Goal: Task Accomplishment & Management: Manage account settings

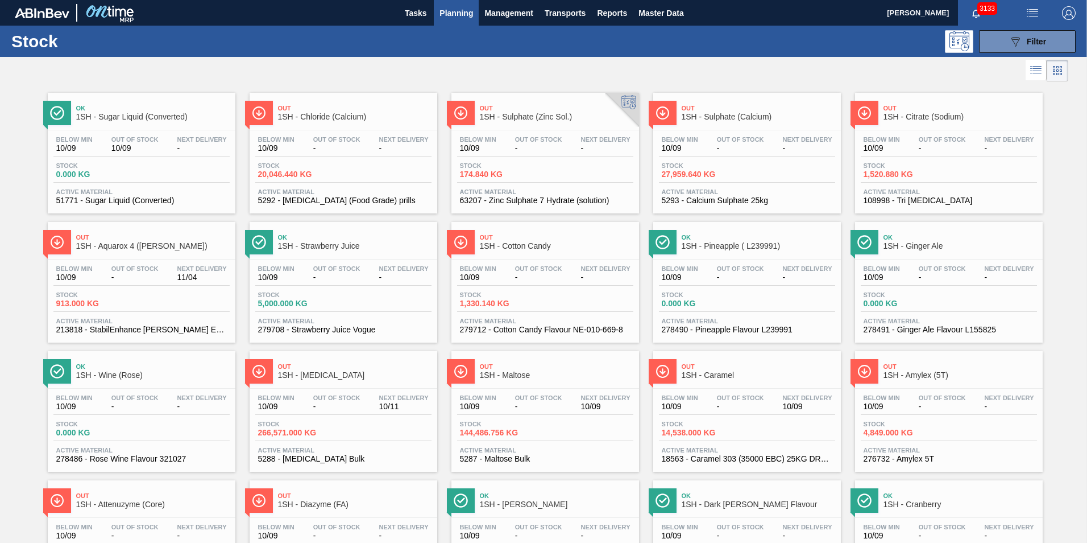
click at [508, 375] on span "1SH - Maltose" at bounding box center [557, 375] width 154 height 9
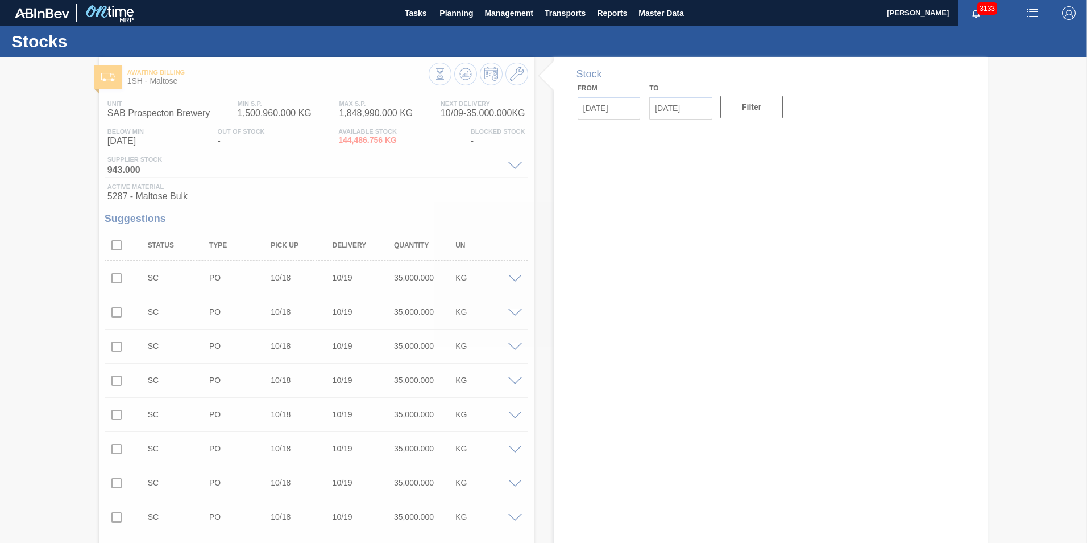
type input "[DATE]"
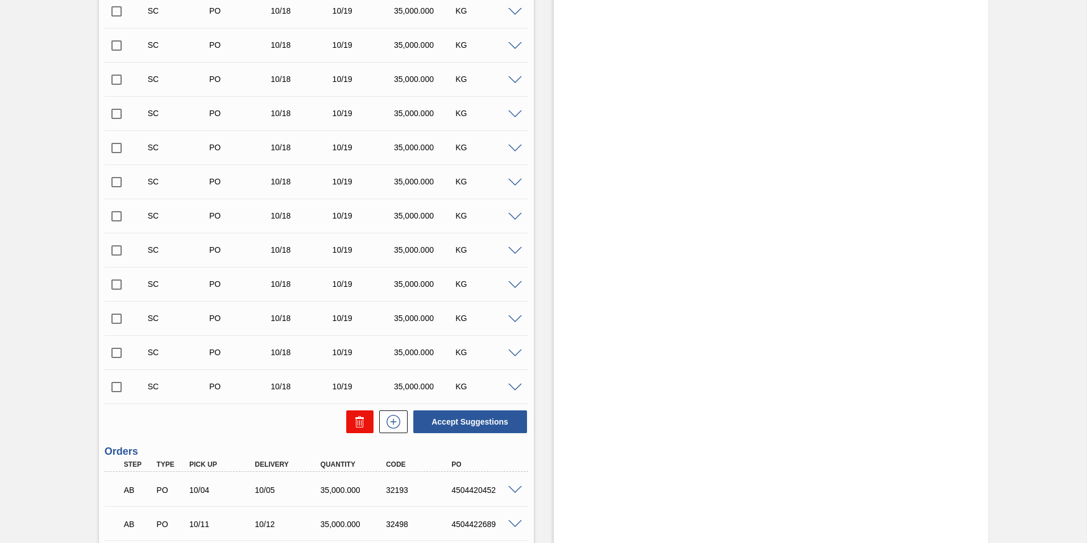
scroll to position [1552, 0]
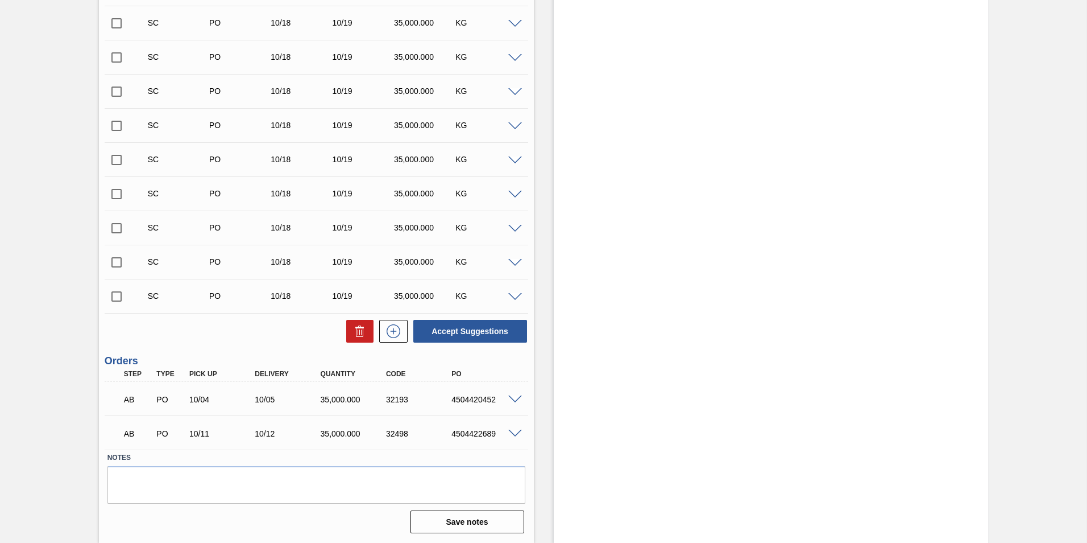
click at [115, 293] on input "checkbox" at bounding box center [117, 296] width 24 height 24
click at [466, 328] on button "Accept Suggestions" at bounding box center [470, 331] width 114 height 23
checkbox input "false"
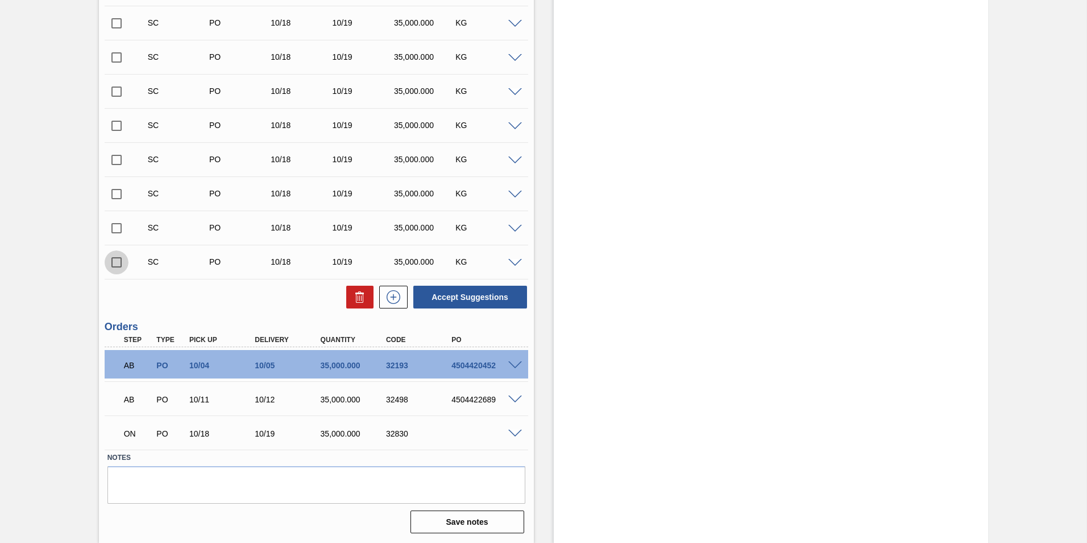
click at [114, 263] on input "checkbox" at bounding box center [117, 262] width 24 height 24
click at [488, 291] on button "Accept Suggestions" at bounding box center [470, 297] width 114 height 23
checkbox input "false"
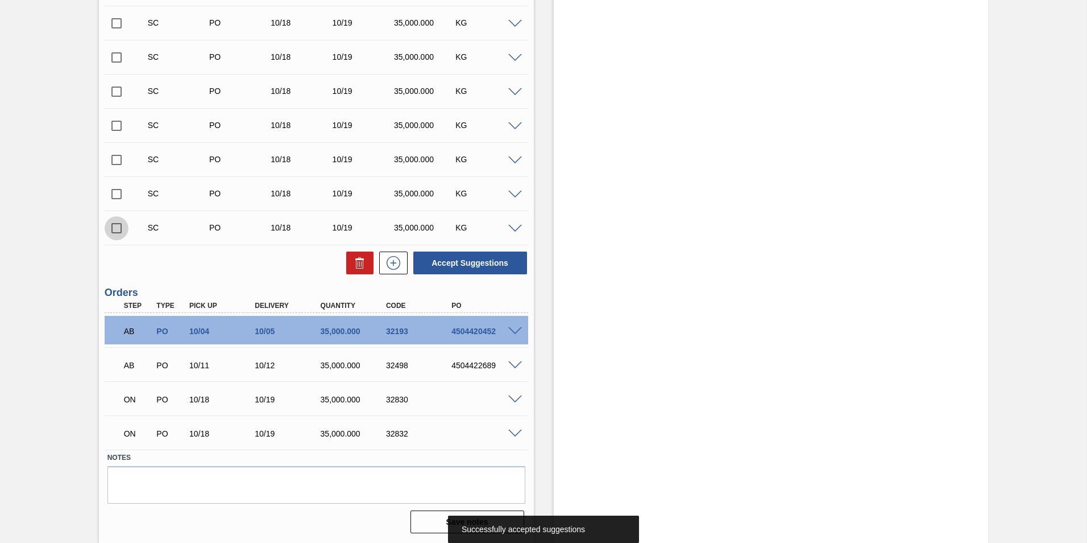
click at [115, 228] on input "checkbox" at bounding box center [117, 228] width 24 height 24
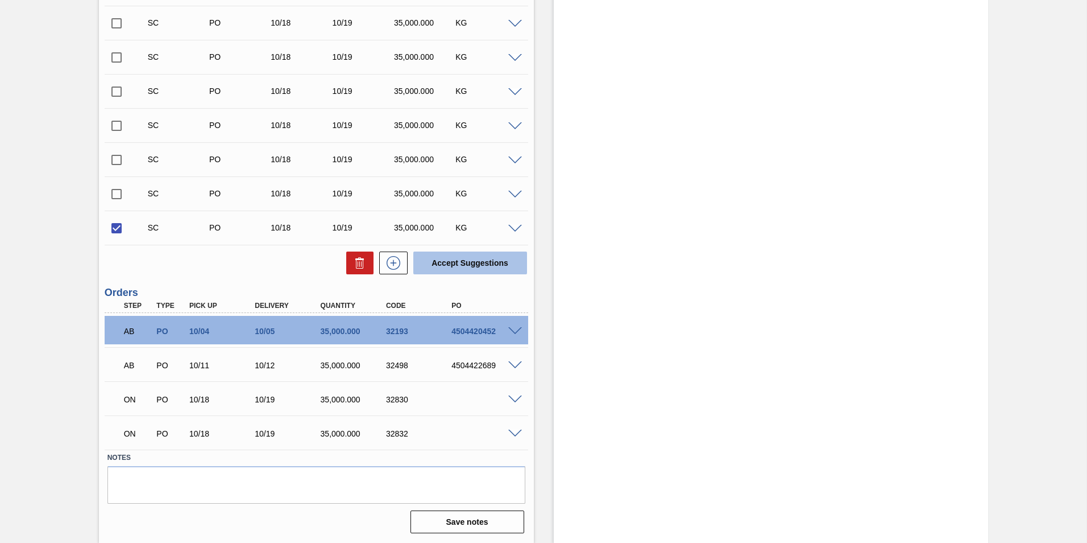
click at [464, 257] on button "Accept Suggestions" at bounding box center [470, 262] width 114 height 23
checkbox input "false"
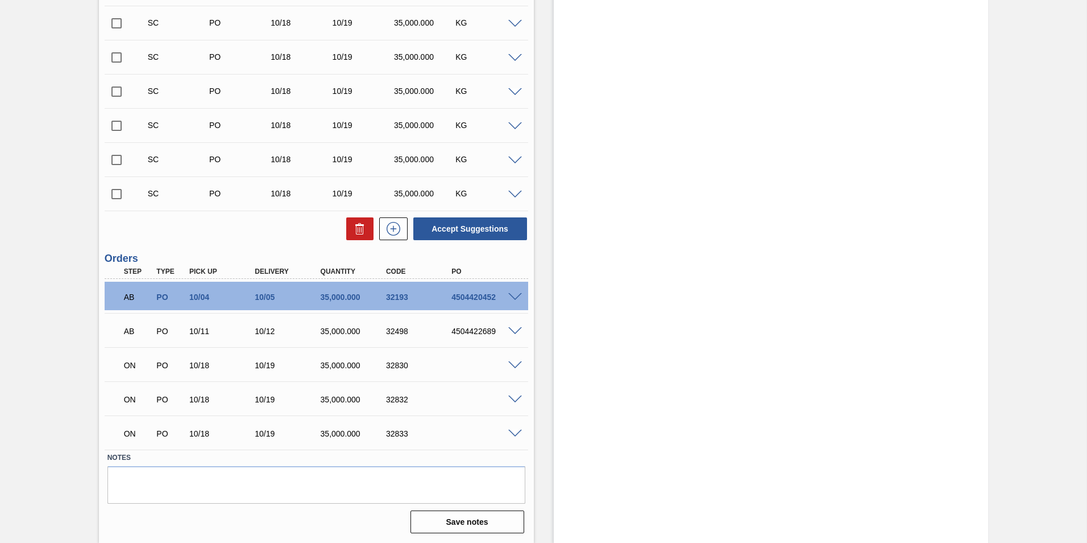
click at [116, 193] on input "checkbox" at bounding box center [117, 194] width 24 height 24
click at [464, 219] on button "Accept Suggestions" at bounding box center [470, 228] width 114 height 23
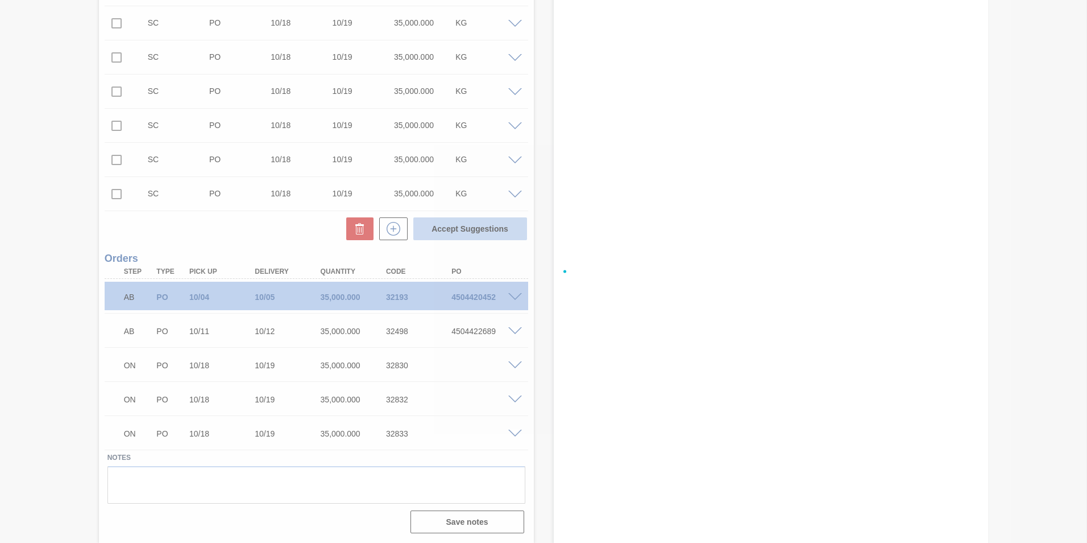
checkbox input "false"
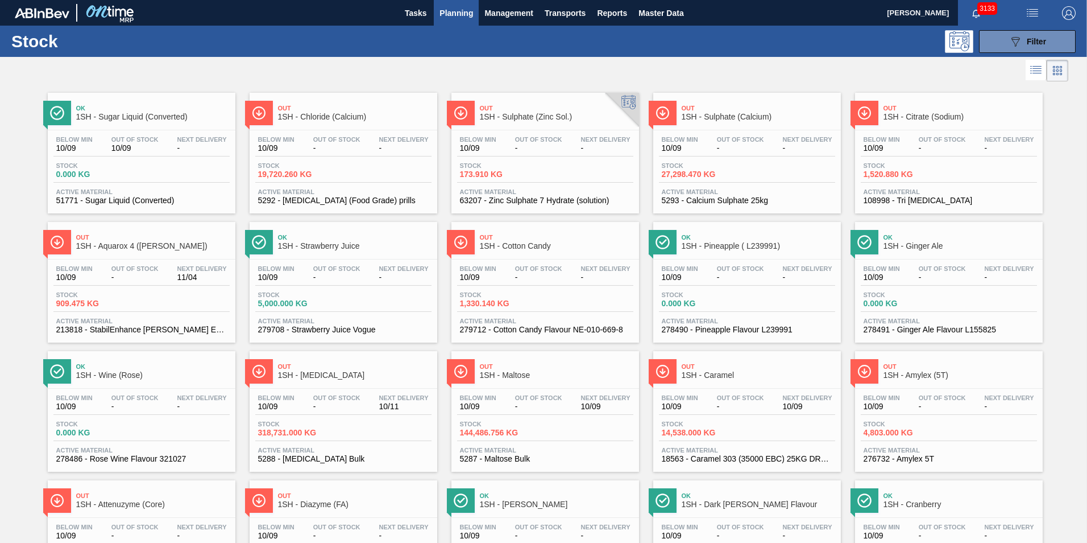
click at [319, 374] on span "1SH - [MEDICAL_DATA]" at bounding box center [355, 375] width 154 height 9
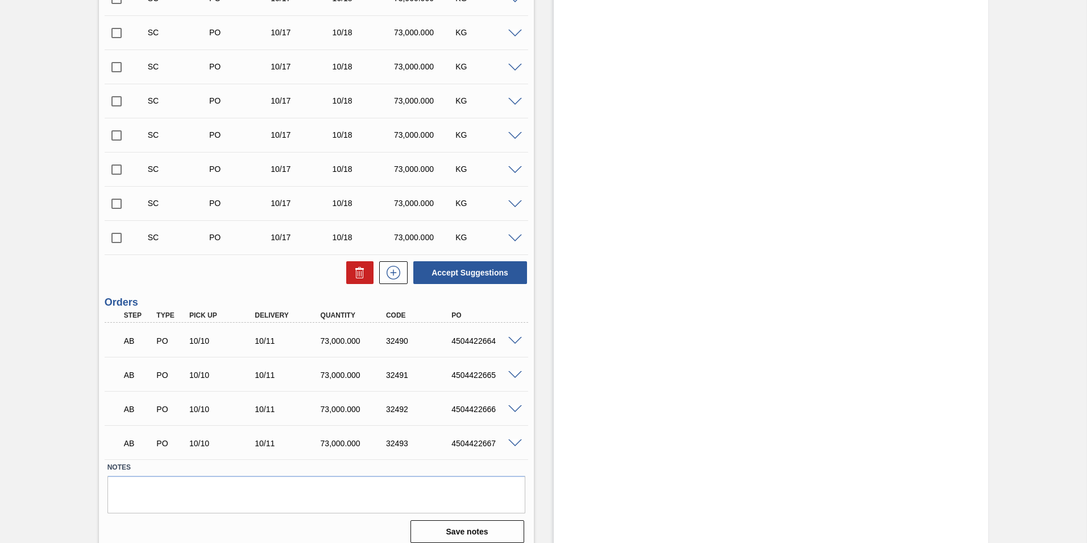
scroll to position [596, 0]
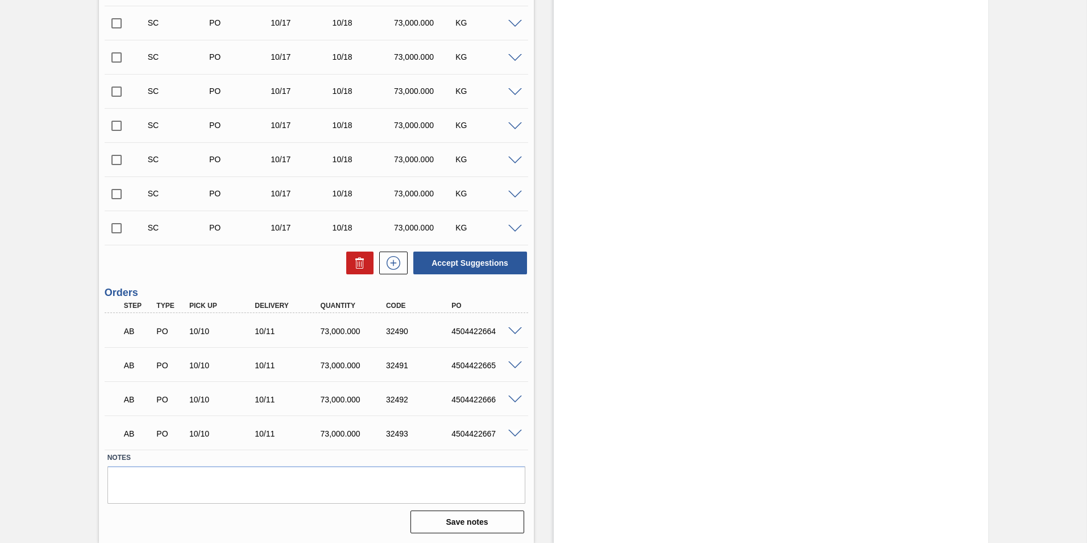
drag, startPoint x: 118, startPoint y: 227, endPoint x: 125, endPoint y: 227, distance: 6.3
click at [119, 227] on input "checkbox" at bounding box center [117, 228] width 24 height 24
click at [488, 257] on button "Accept Suggestions" at bounding box center [470, 262] width 114 height 23
checkbox input "false"
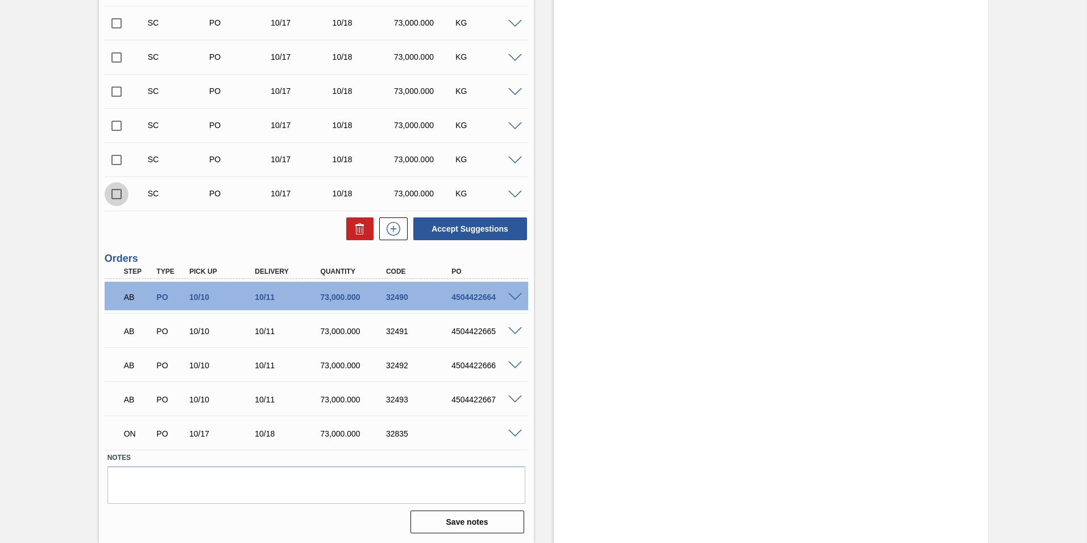
click at [117, 192] on input "checkbox" at bounding box center [117, 194] width 24 height 24
click at [486, 228] on button "Accept Suggestions" at bounding box center [470, 228] width 114 height 23
checkbox input "false"
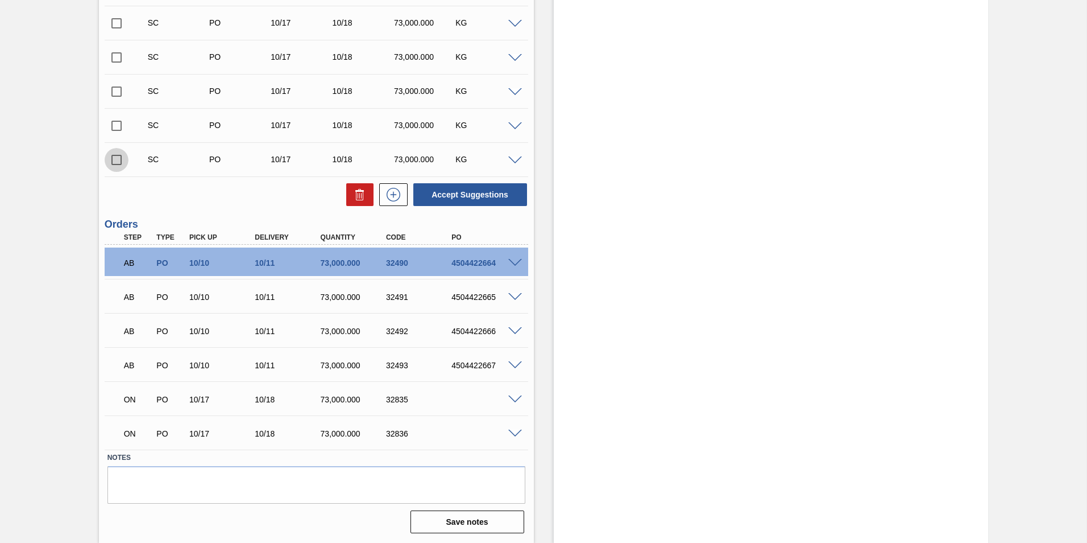
click at [117, 162] on input "checkbox" at bounding box center [117, 160] width 24 height 24
click at [496, 196] on button "Accept Suggestions" at bounding box center [470, 194] width 114 height 23
checkbox input "false"
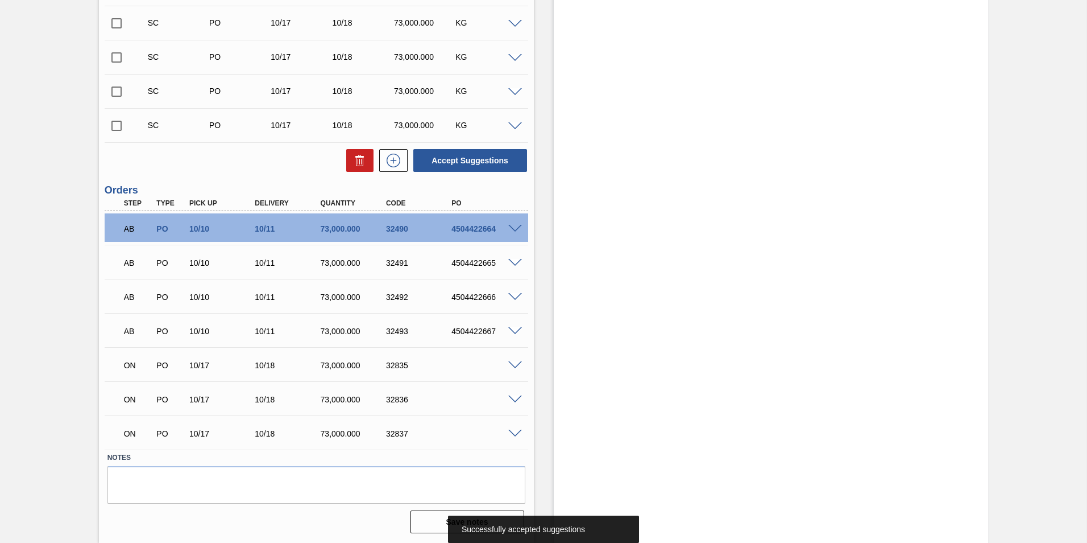
click at [112, 124] on input "checkbox" at bounding box center [117, 126] width 24 height 24
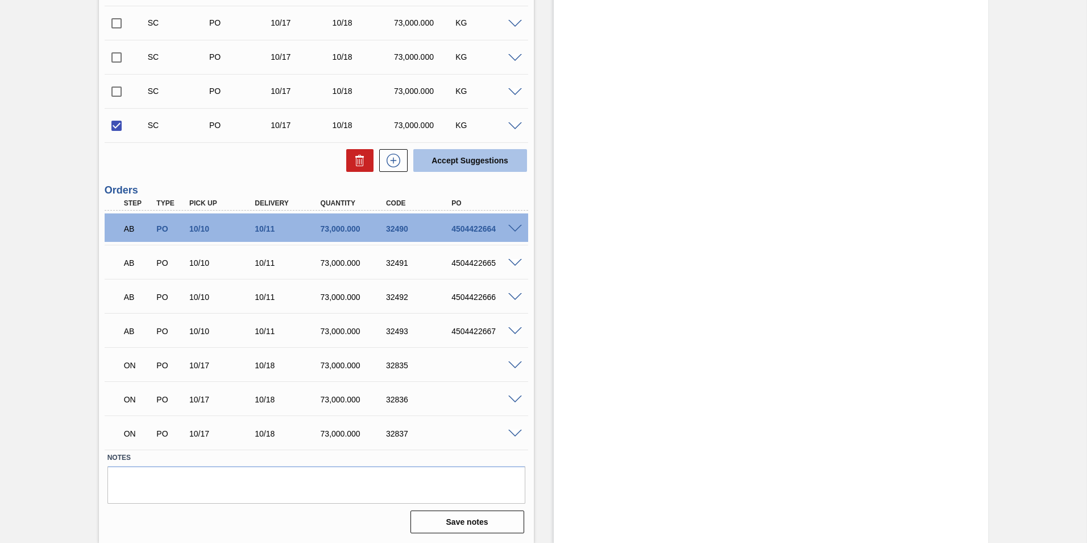
click at [454, 160] on button "Accept Suggestions" at bounding box center [470, 160] width 114 height 23
checkbox input "false"
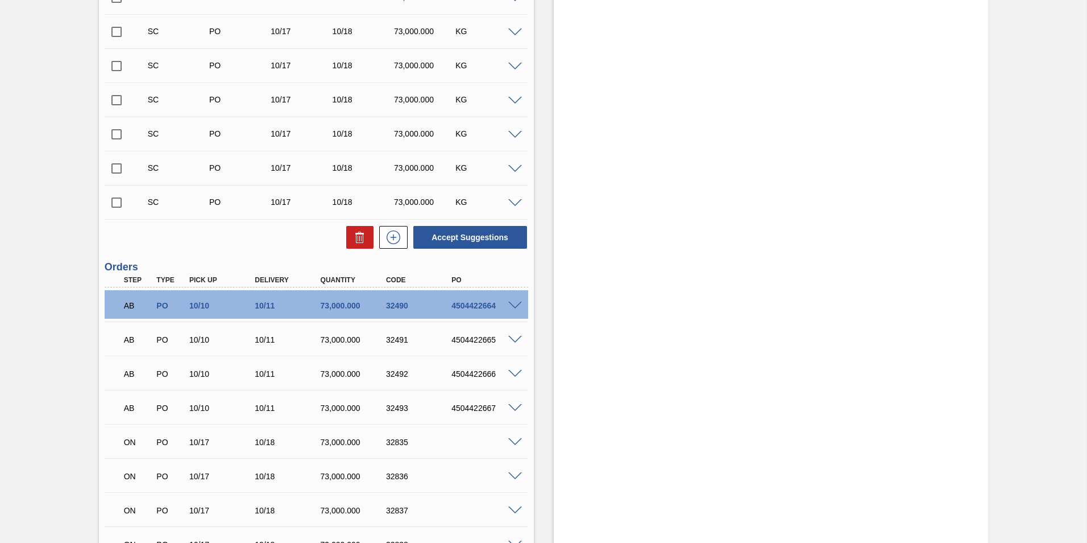
scroll to position [539, 0]
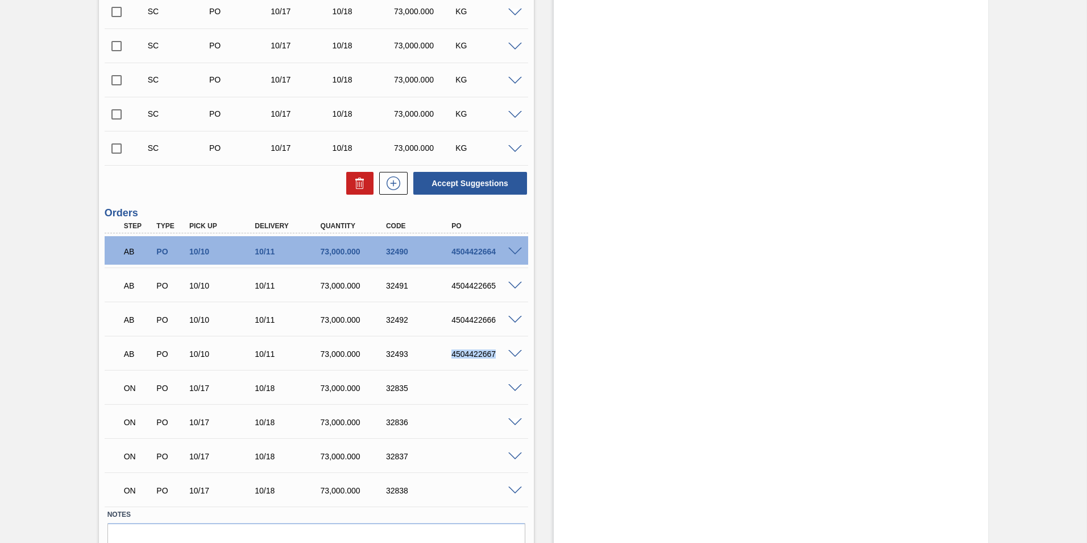
drag, startPoint x: 451, startPoint y: 353, endPoint x: 497, endPoint y: 352, distance: 45.5
click at [497, 352] on div "4504422667" at bounding box center [485, 353] width 73 height 9
copy div "4504422667"
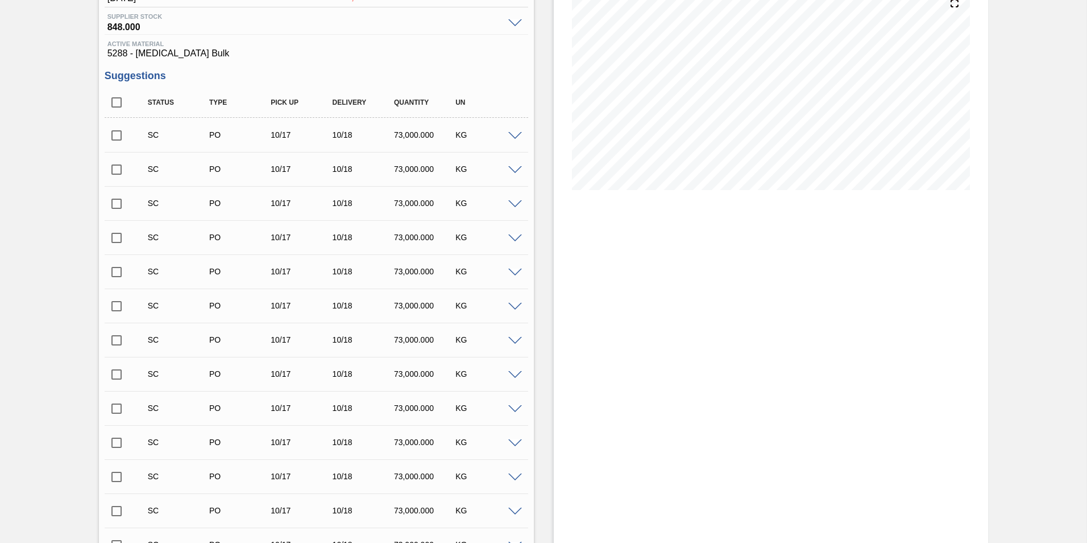
scroll to position [0, 0]
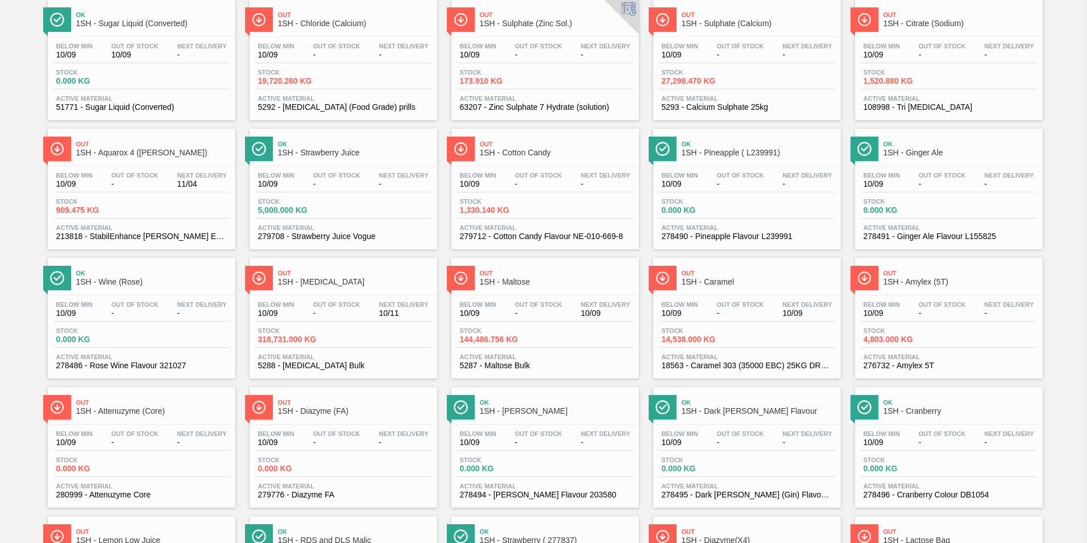
scroll to position [171, 0]
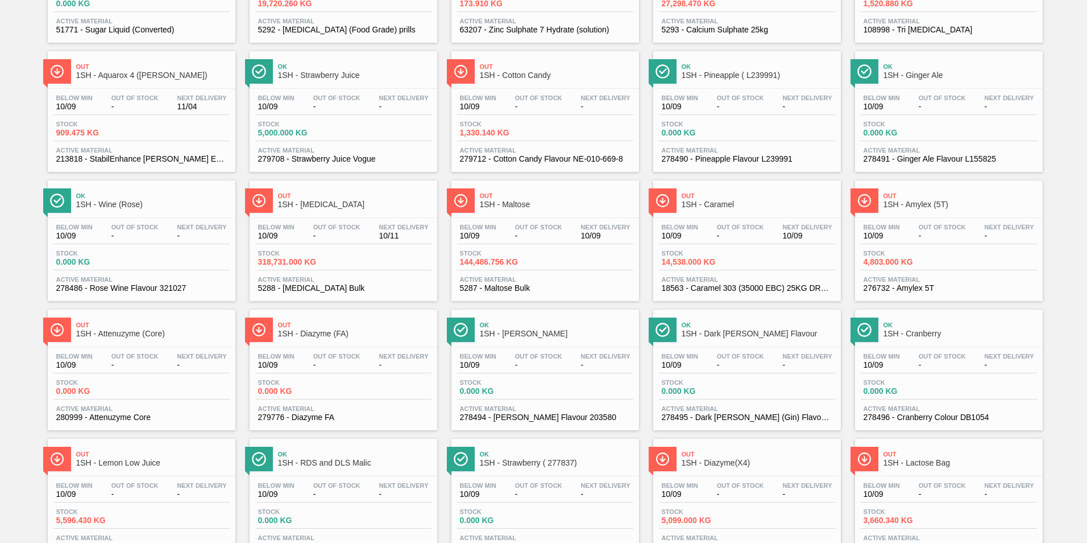
click at [514, 205] on span "1SH - Maltose" at bounding box center [557, 204] width 154 height 9
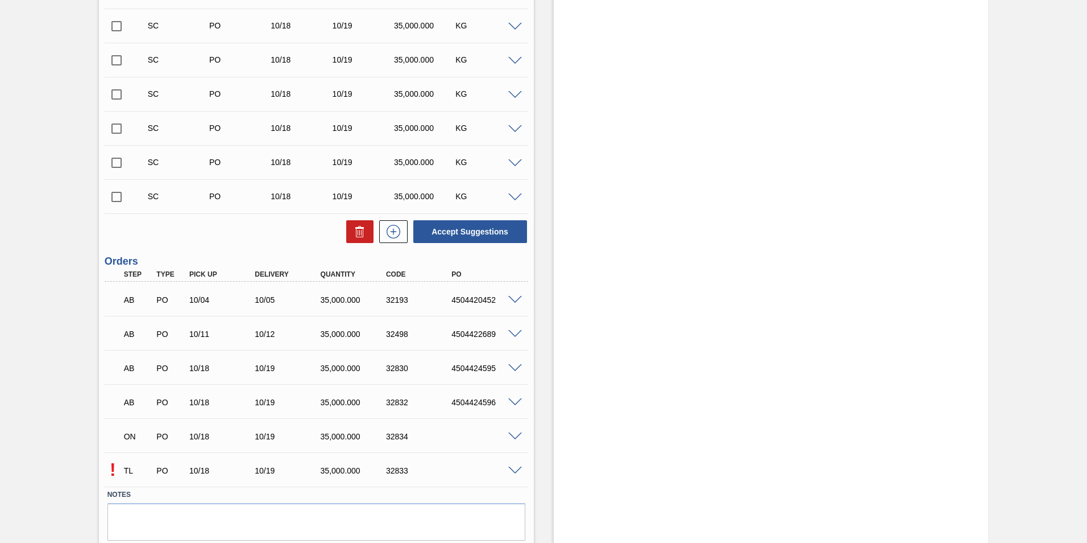
scroll to position [1552, 0]
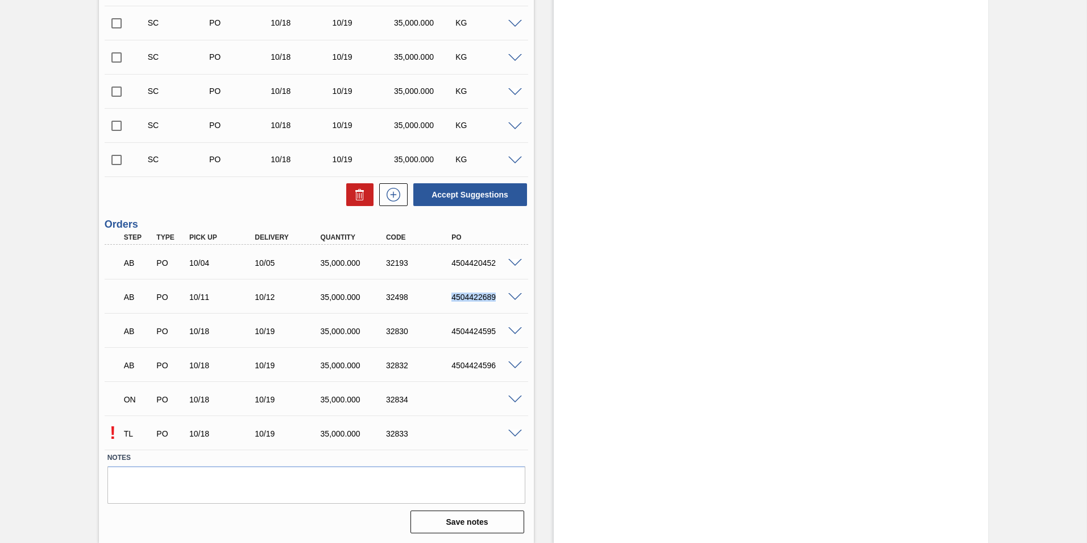
drag, startPoint x: 447, startPoint y: 292, endPoint x: 501, endPoint y: 299, distance: 53.9
click at [501, 299] on div "AB PO 10/11 10/12 35,000.000 32498 4504422689" at bounding box center [314, 295] width 394 height 23
copy div "4504422689"
drag, startPoint x: 451, startPoint y: 263, endPoint x: 495, endPoint y: 267, distance: 44.5
click at [495, 267] on div "4504420452" at bounding box center [485, 262] width 73 height 9
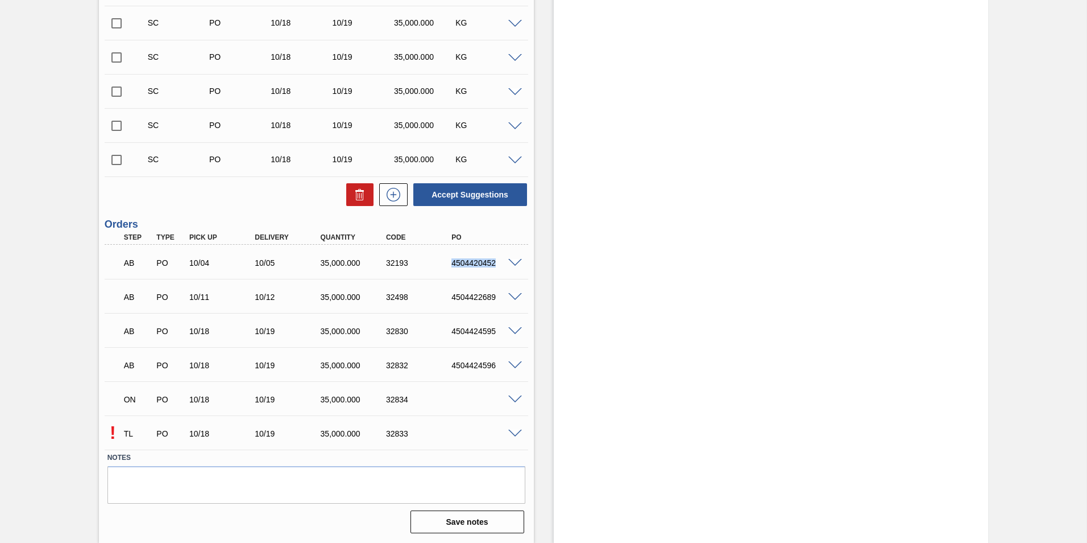
copy div "4504420452"
drag, startPoint x: 450, startPoint y: 330, endPoint x: 506, endPoint y: 333, distance: 55.8
click at [506, 333] on div "AB PO 10/18 10/19 35,000.000 32830 4504424595" at bounding box center [317, 330] width 424 height 28
copy div "4504424595"
drag, startPoint x: 452, startPoint y: 365, endPoint x: 494, endPoint y: 370, distance: 43.0
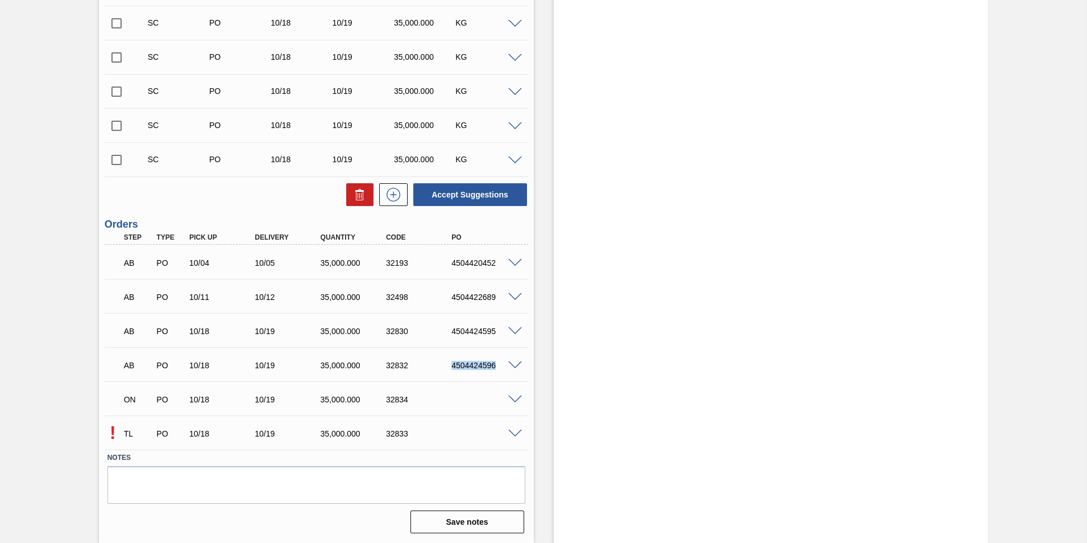
click at [494, 370] on div "AB PO 10/18 10/19 35,000.000 32832 4504424596" at bounding box center [314, 364] width 394 height 23
copy div "4504424596"
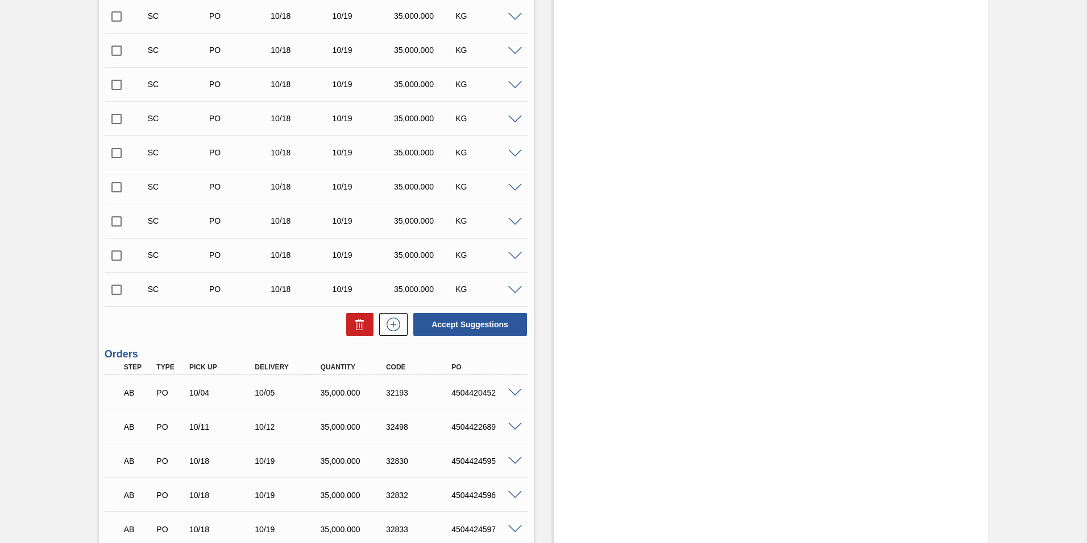
scroll to position [1552, 0]
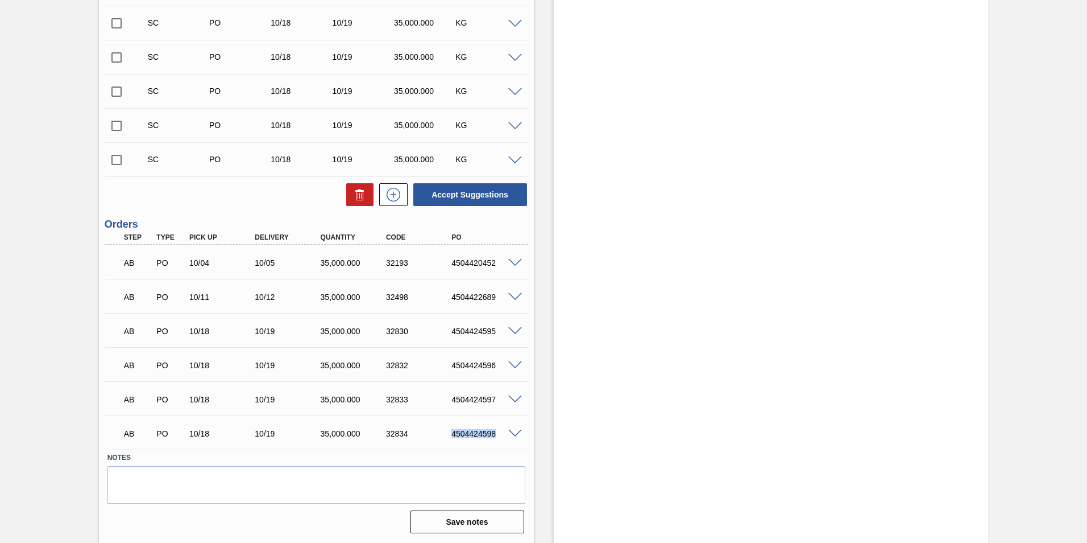
drag, startPoint x: 449, startPoint y: 435, endPoint x: 497, endPoint y: 435, distance: 47.8
click at [497, 435] on div "4504424598" at bounding box center [485, 433] width 73 height 9
copy div "4504424598"
drag, startPoint x: 449, startPoint y: 330, endPoint x: 498, endPoint y: 334, distance: 49.1
click at [498, 334] on div "4504424595" at bounding box center [485, 330] width 73 height 9
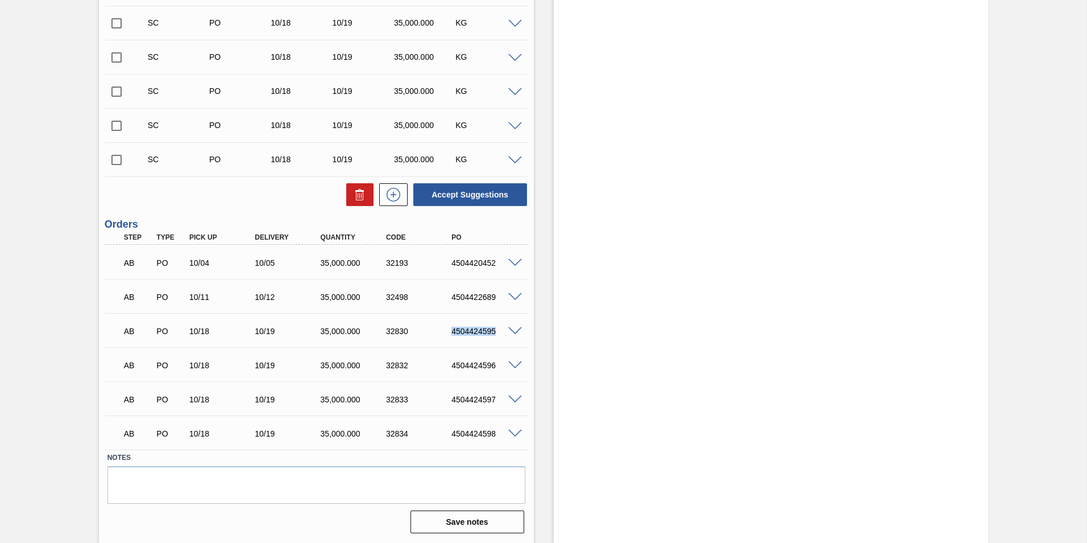
copy div "4504424595"
click at [514, 263] on span at bounding box center [515, 263] width 14 height 9
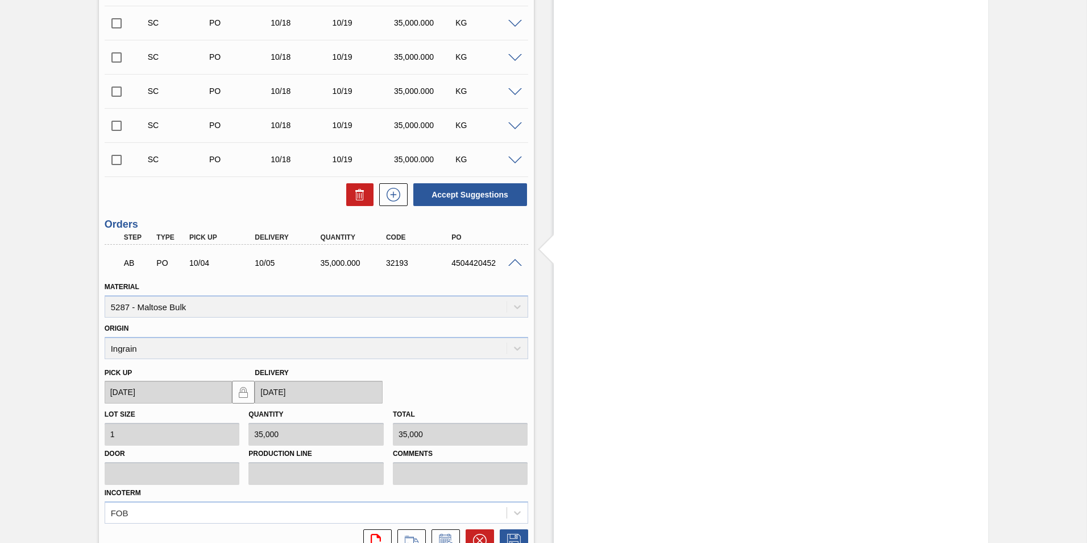
scroll to position [1722, 0]
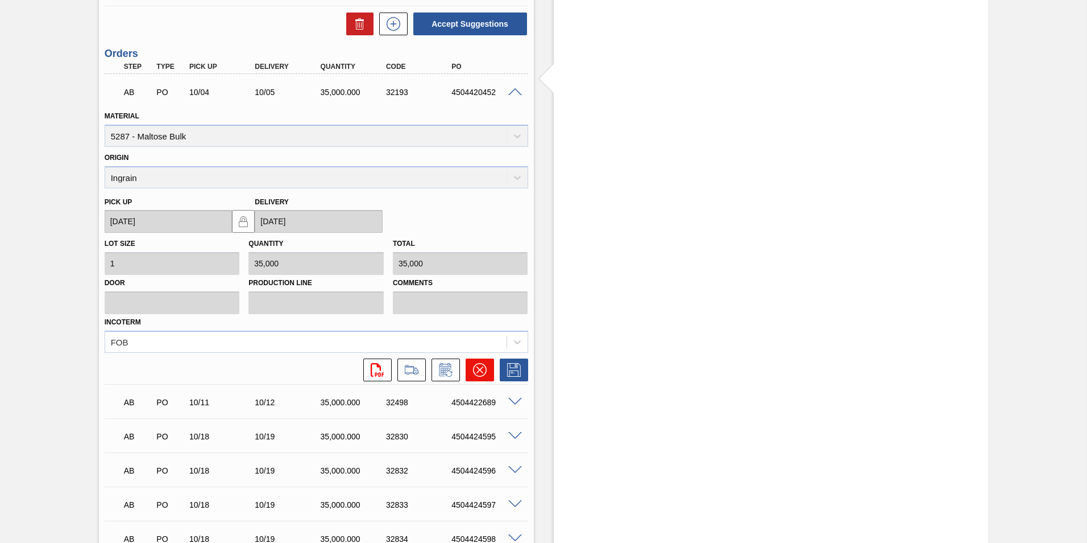
click at [481, 367] on icon at bounding box center [479, 369] width 7 height 7
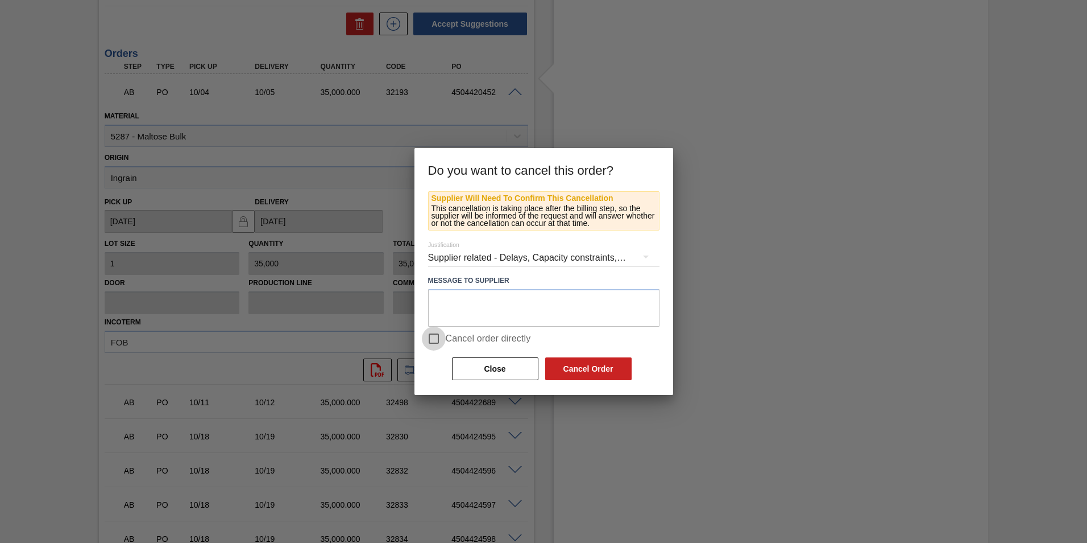
click at [439, 337] on input "Cancel order directly" at bounding box center [434, 338] width 24 height 24
checkbox input "true"
click at [477, 371] on button "Close" at bounding box center [495, 368] width 86 height 23
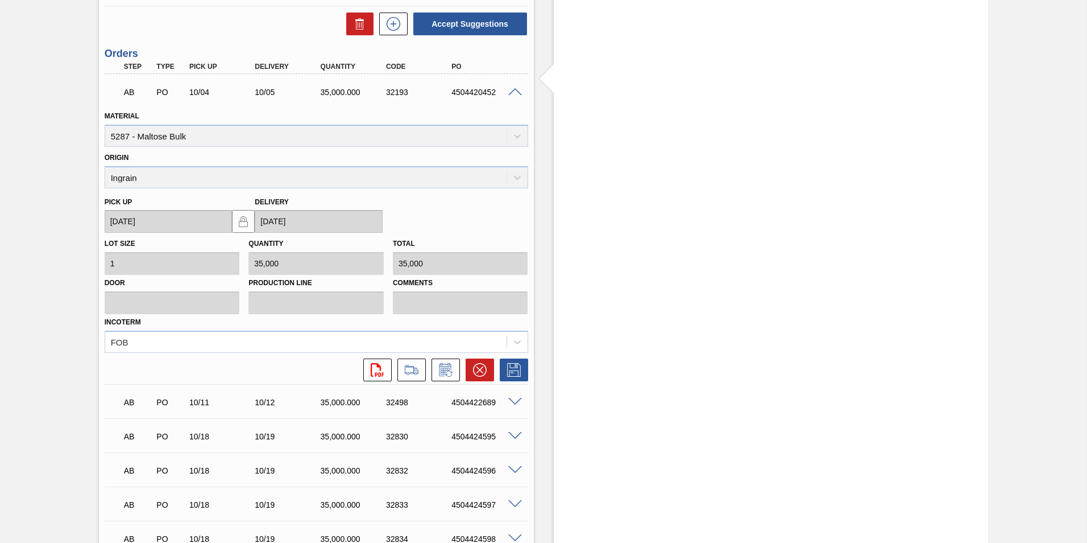
click at [511, 90] on span at bounding box center [515, 92] width 14 height 9
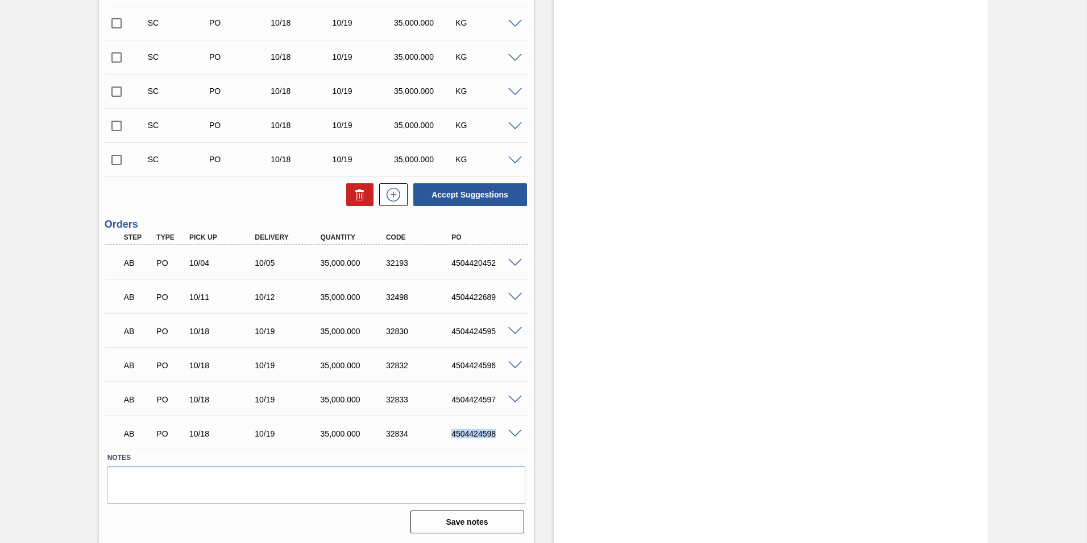
drag, startPoint x: 446, startPoint y: 435, endPoint x: 496, endPoint y: 436, distance: 49.5
click at [496, 436] on div "4504424598" at bounding box center [476, 433] width 65 height 9
drag, startPoint x: 450, startPoint y: 330, endPoint x: 504, endPoint y: 330, distance: 54.0
click at [504, 330] on div "4504424595" at bounding box center [485, 330] width 73 height 9
copy div "4504424595"
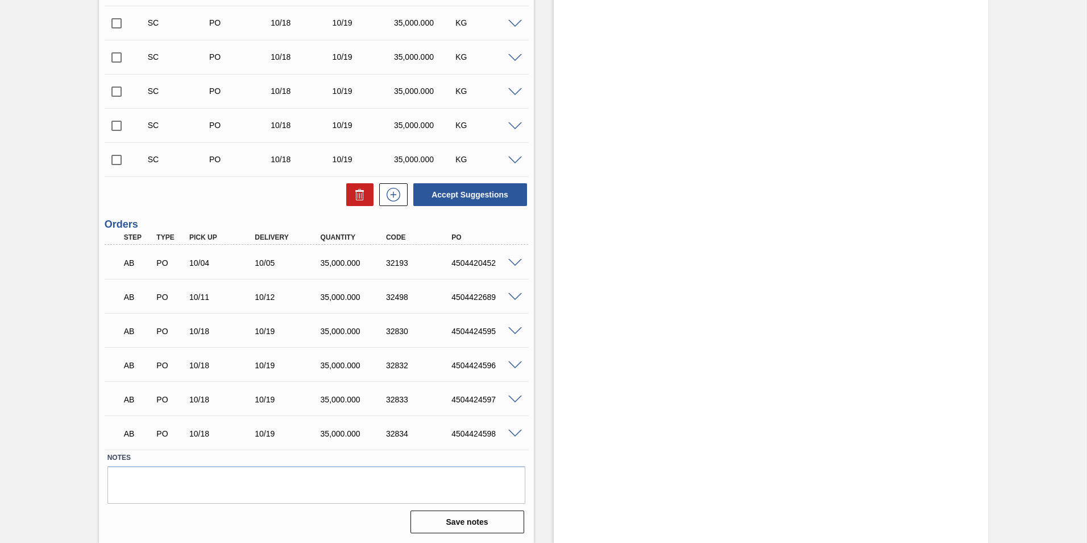
click at [510, 297] on span at bounding box center [515, 297] width 14 height 9
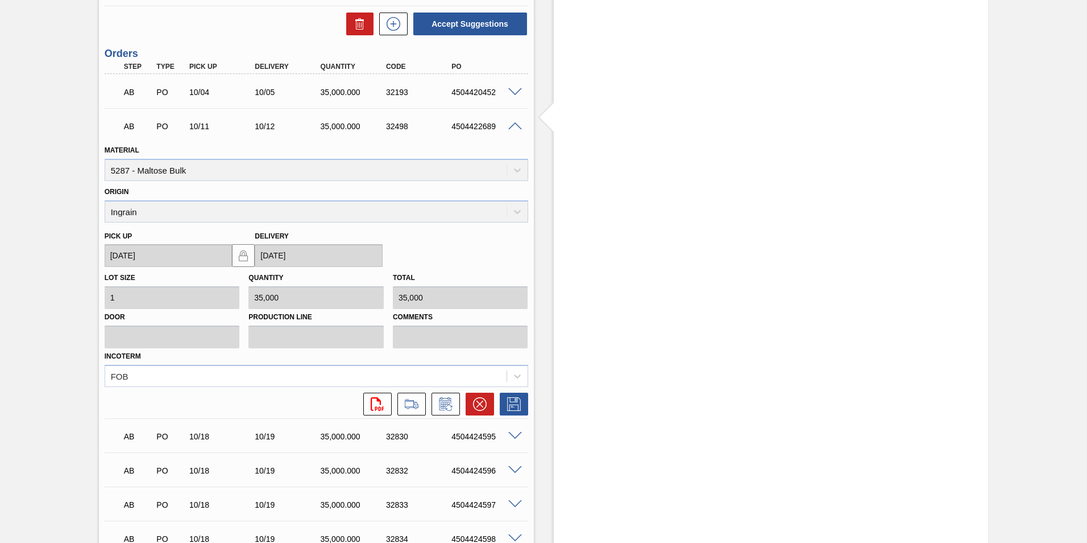
click at [514, 123] on span at bounding box center [515, 126] width 14 height 9
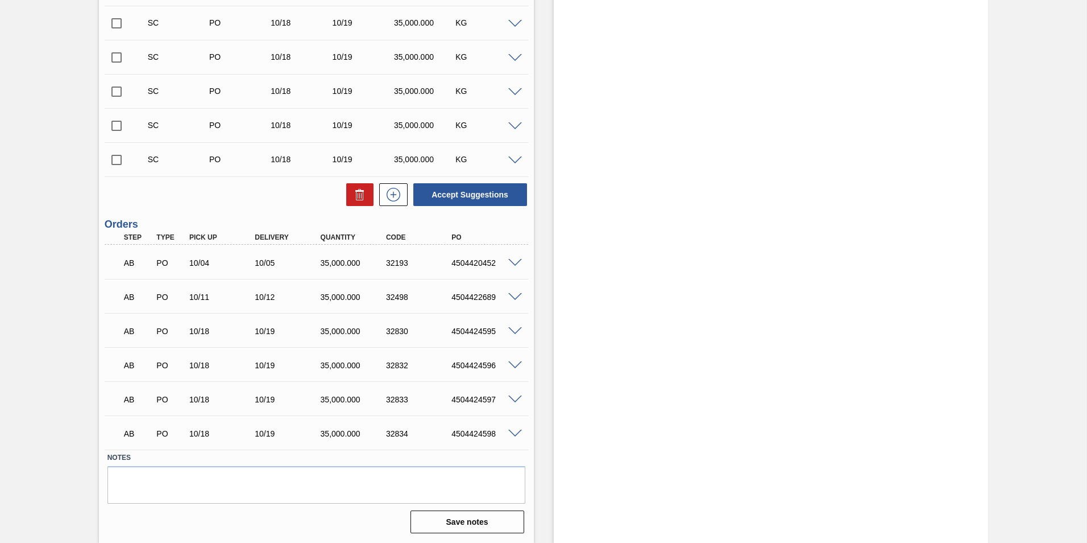
scroll to position [1552, 0]
click at [512, 265] on span at bounding box center [515, 263] width 14 height 9
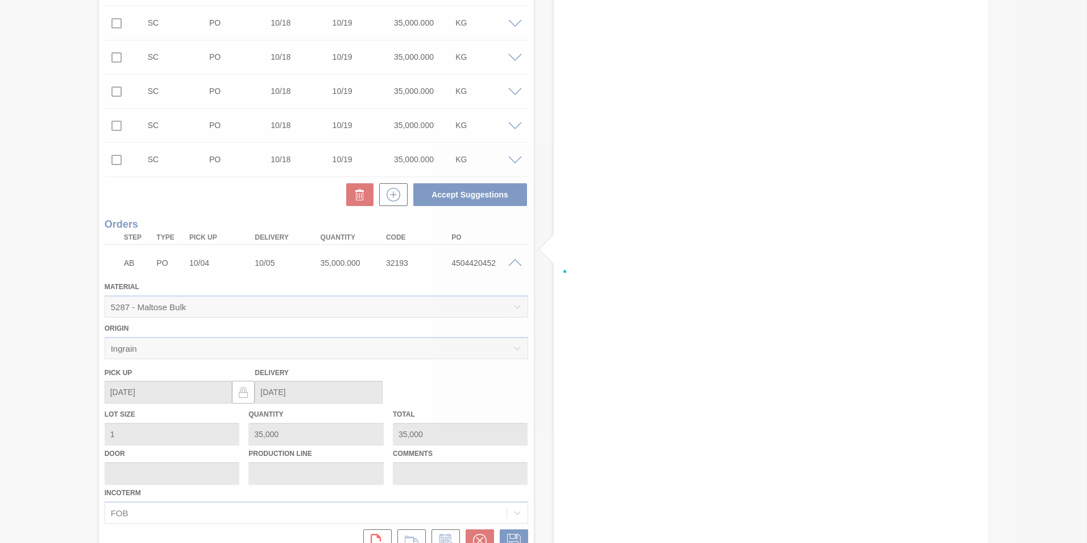
scroll to position [1722, 0]
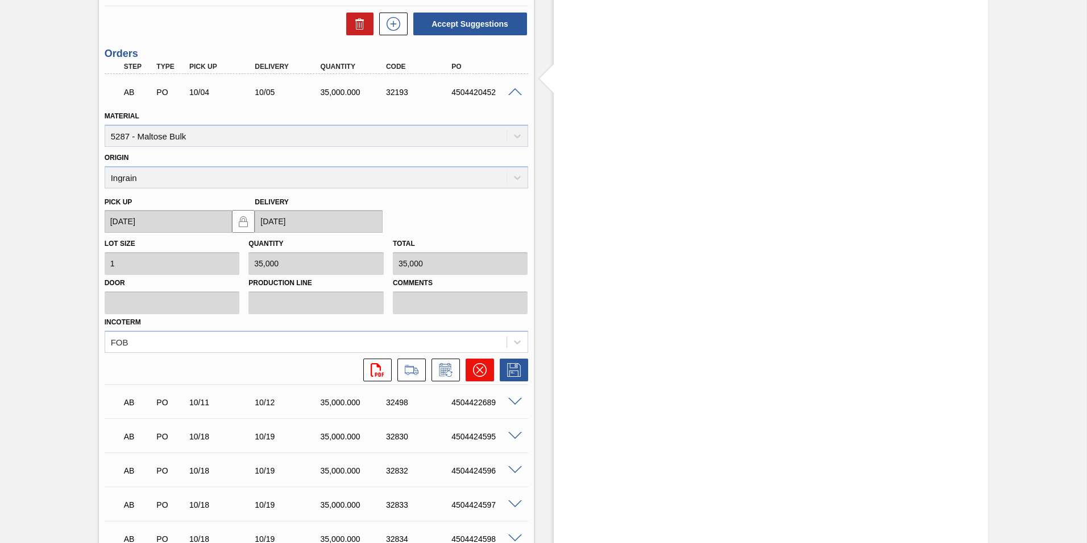
click at [484, 363] on icon at bounding box center [480, 370] width 14 height 14
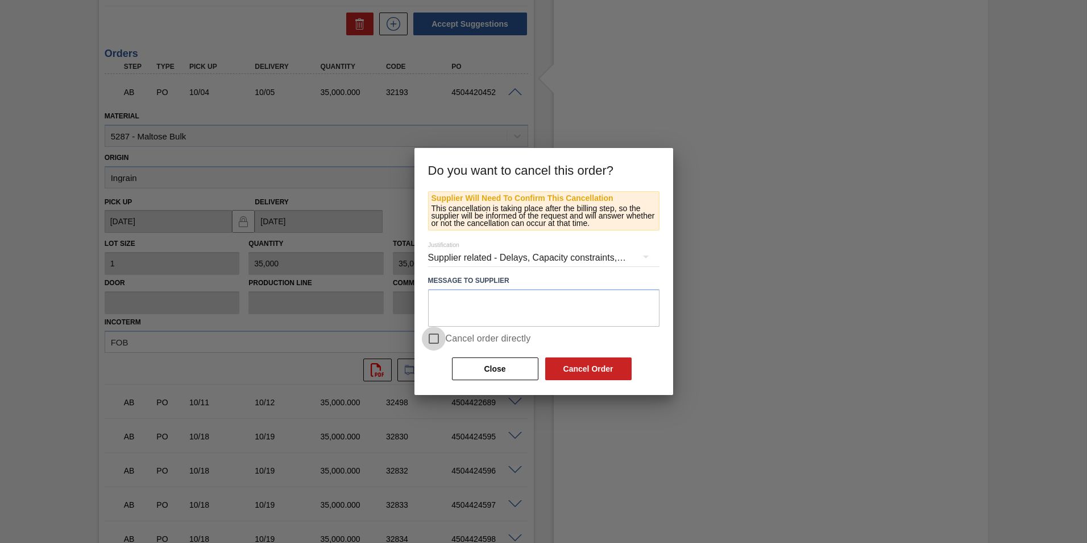
click at [433, 341] on input "Cancel order directly" at bounding box center [434, 338] width 24 height 24
checkbox input "true"
click at [568, 366] on button "Cancel Order" at bounding box center [588, 368] width 86 height 23
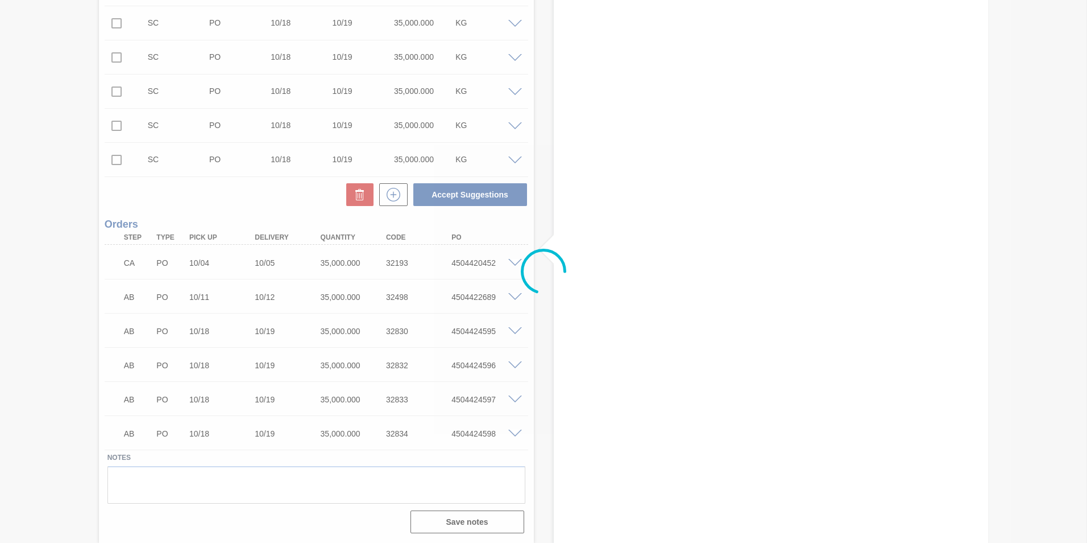
scroll to position [1552, 0]
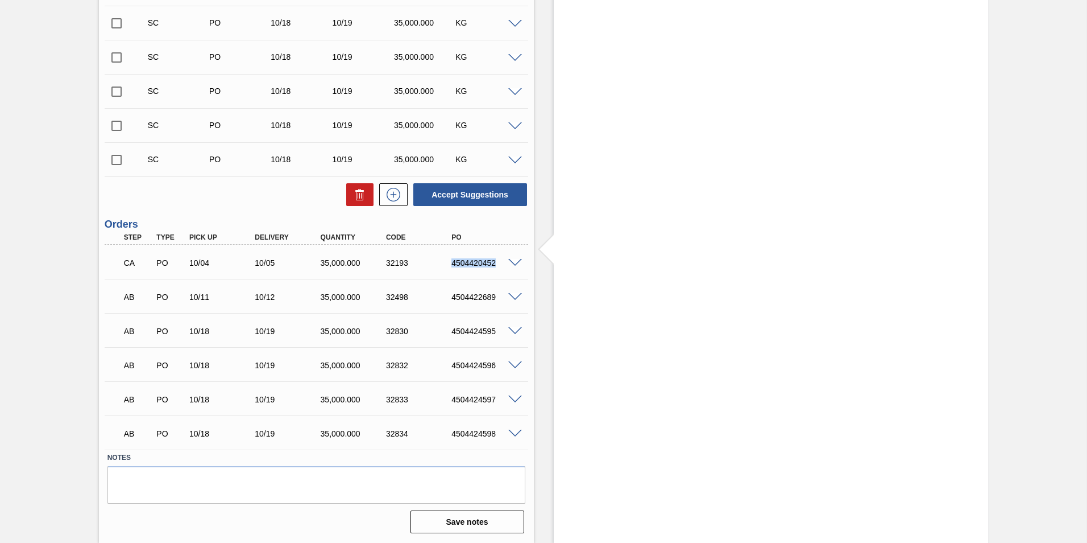
drag, startPoint x: 450, startPoint y: 265, endPoint x: 509, endPoint y: 265, distance: 59.2
click at [509, 265] on div "CA PO 10/04 10/05 35,000.000 32193 4504420452" at bounding box center [317, 261] width 424 height 28
copy div "4504420452"
drag, startPoint x: 450, startPoint y: 296, endPoint x: 502, endPoint y: 295, distance: 52.3
click at [502, 295] on div "4504422689" at bounding box center [485, 296] width 73 height 9
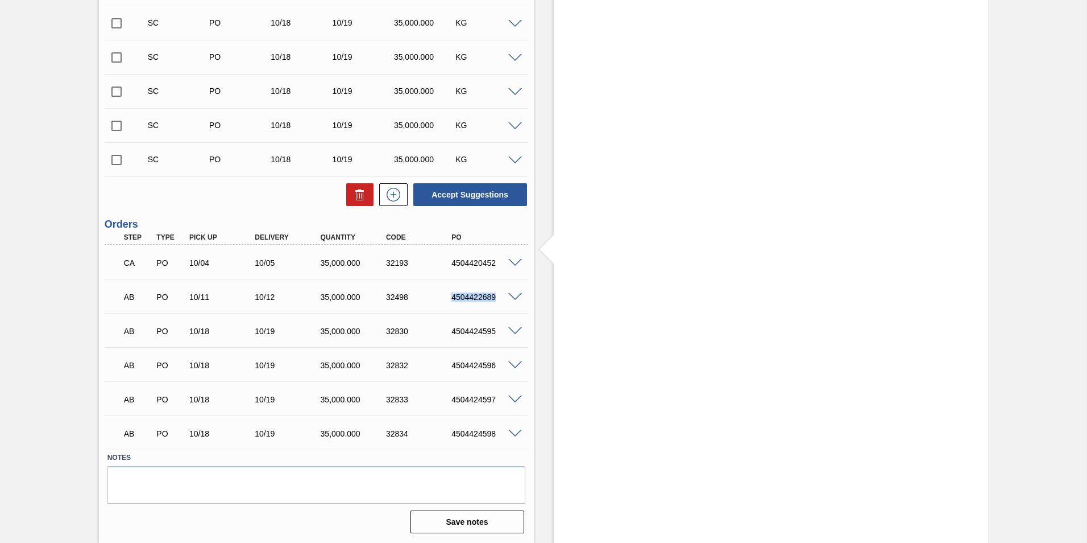
copy div "4504422689"
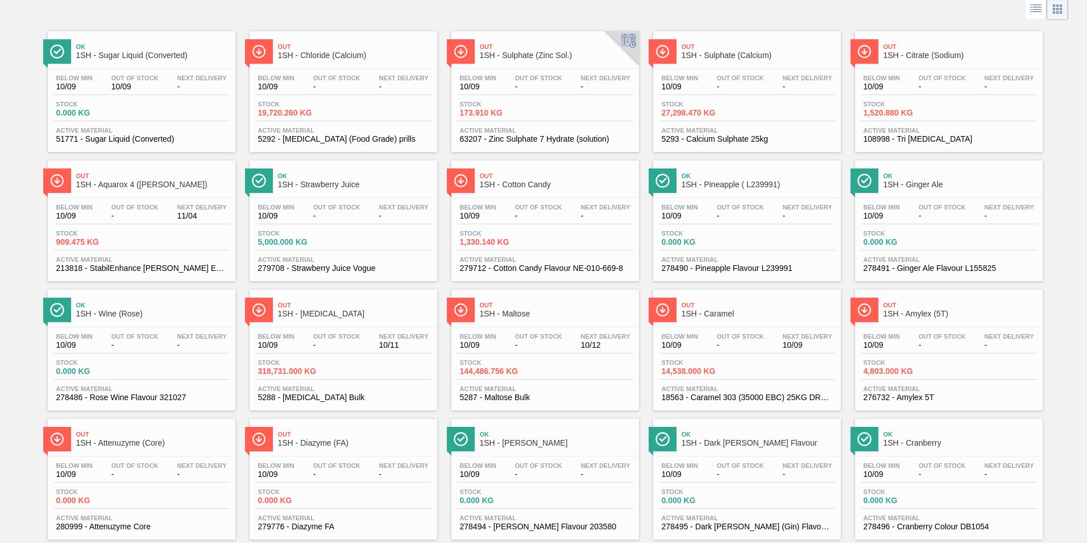
scroll to position [171, 0]
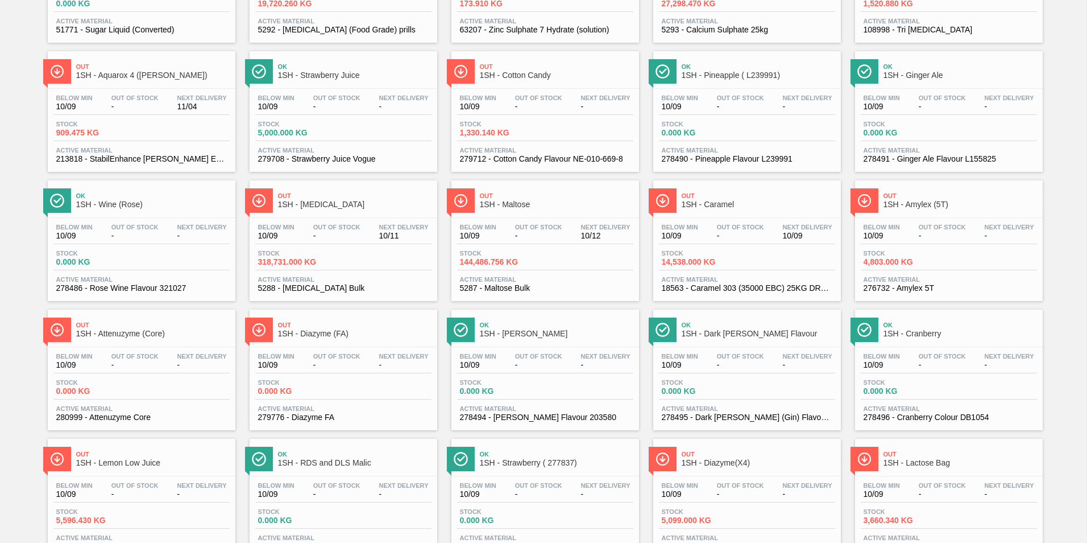
click at [315, 201] on span "1SH - [MEDICAL_DATA]" at bounding box center [355, 204] width 154 height 9
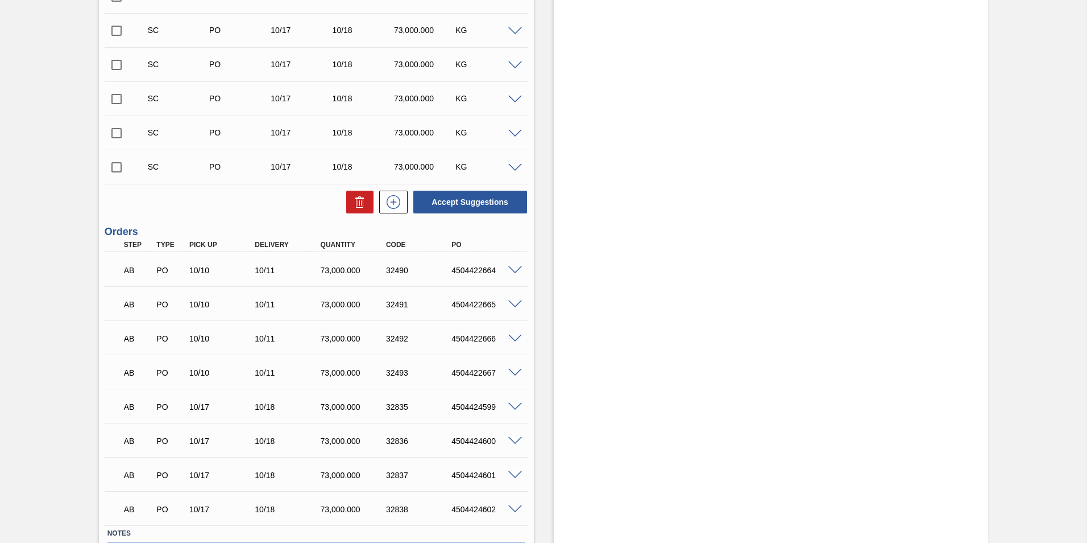
scroll to position [596, 0]
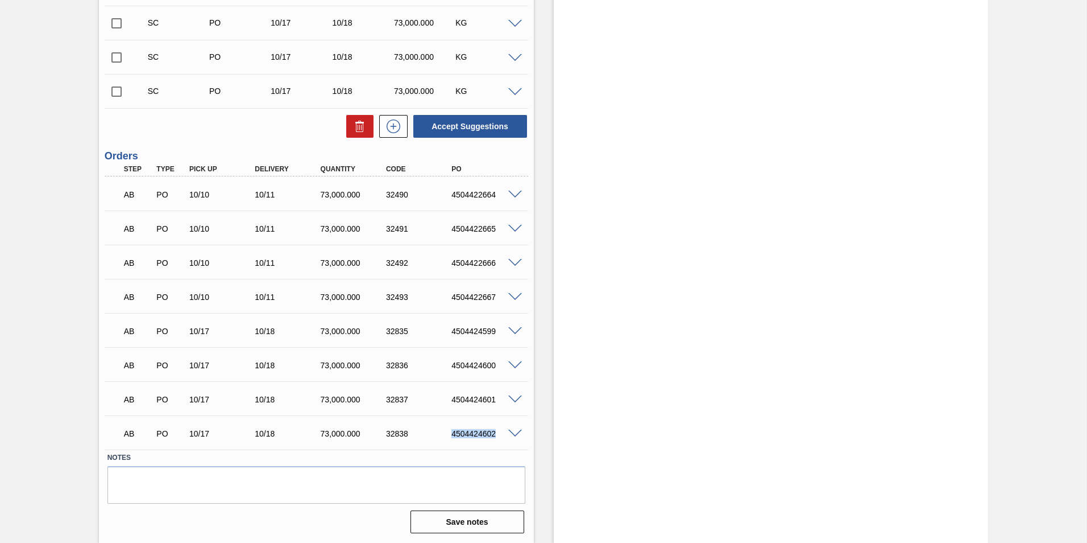
drag, startPoint x: 450, startPoint y: 433, endPoint x: 502, endPoint y: 434, distance: 51.8
click at [502, 434] on div "4504424602" at bounding box center [485, 433] width 73 height 9
copy div "4504424602"
drag, startPoint x: 451, startPoint y: 399, endPoint x: 494, endPoint y: 400, distance: 43.3
click at [494, 400] on div "4504424601" at bounding box center [485, 399] width 73 height 9
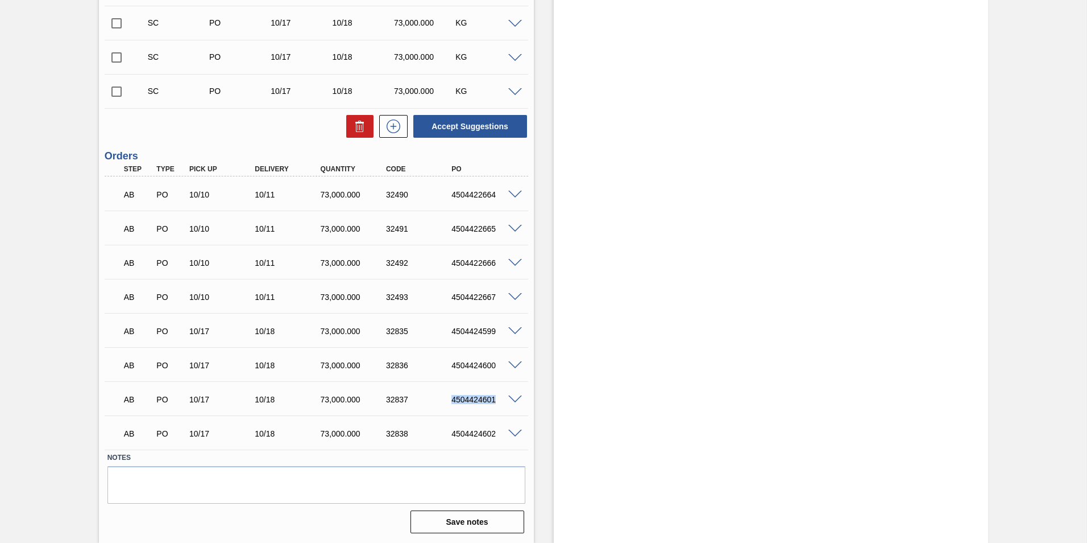
copy div "4504424601"
drag, startPoint x: 446, startPoint y: 363, endPoint x: 500, endPoint y: 364, distance: 53.5
click at [500, 364] on div "4504424600" at bounding box center [476, 365] width 65 height 9
copy div "4504424600"
drag, startPoint x: 451, startPoint y: 332, endPoint x: 503, endPoint y: 332, distance: 52.3
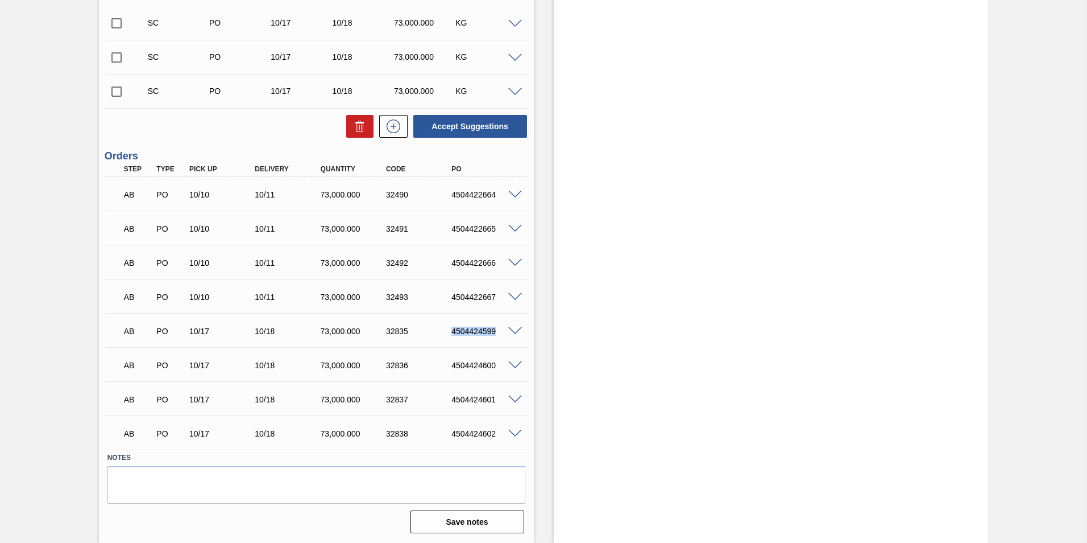
click at [503, 332] on div "4504424599" at bounding box center [485, 330] width 73 height 9
copy div "4504424599"
drag, startPoint x: 452, startPoint y: 297, endPoint x: 497, endPoint y: 299, distance: 45.5
click at [497, 299] on div "4504422667" at bounding box center [485, 296] width 73 height 9
